Goal: Navigation & Orientation: Find specific page/section

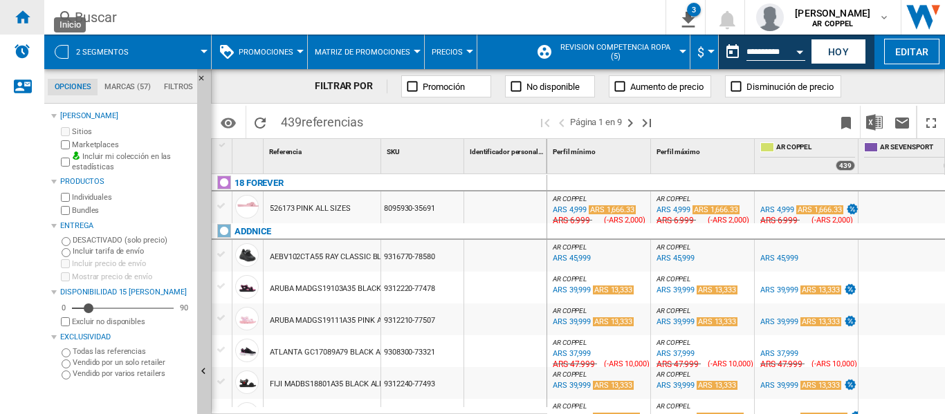
click at [26, 19] on ng-md-icon "Inicio" at bounding box center [22, 16] width 17 height 17
